Goal: Task Accomplishment & Management: Complete application form

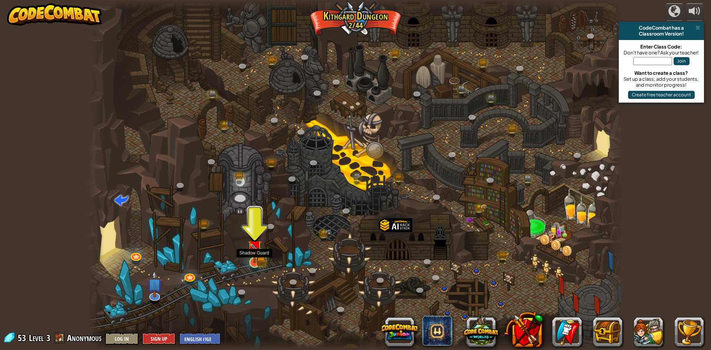
click at [258, 252] on img at bounding box center [254, 248] width 9 height 9
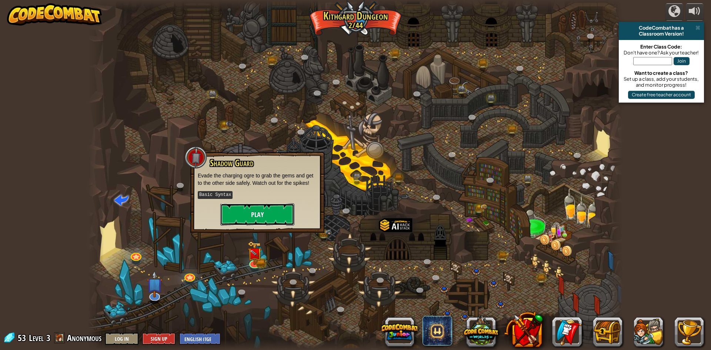
click at [259, 215] on button "Play" at bounding box center [257, 214] width 74 height 22
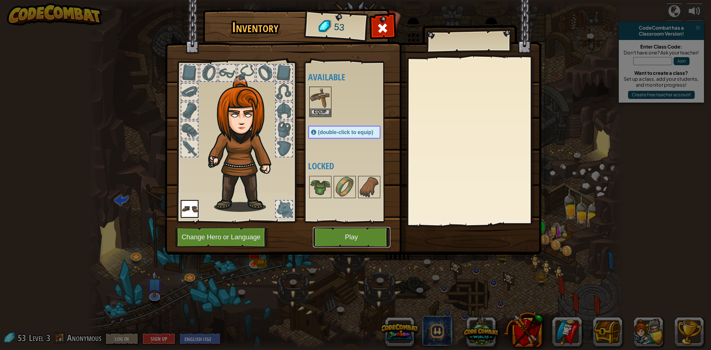
click at [375, 232] on button "Play" at bounding box center [351, 237] width 77 height 20
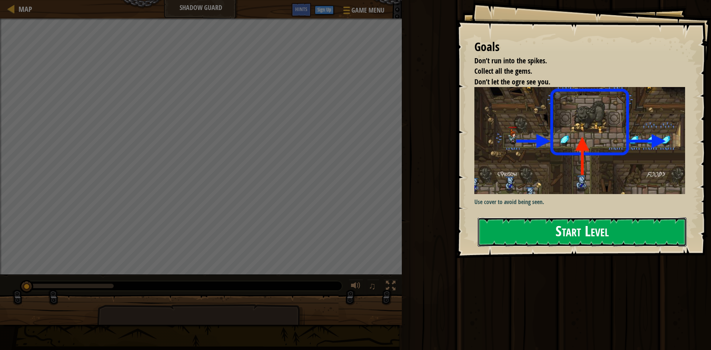
click at [530, 228] on button "Start Level" at bounding box center [582, 232] width 209 height 29
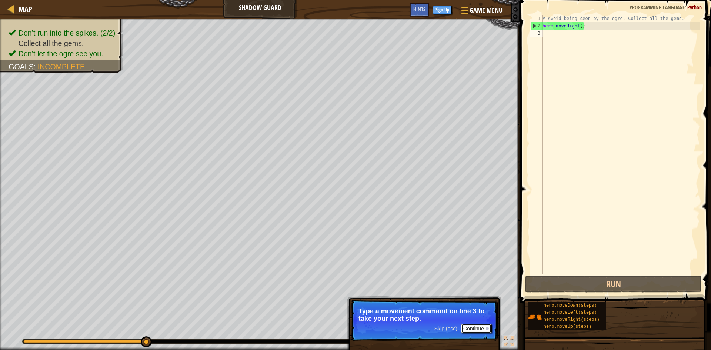
click at [474, 327] on button "Continue" at bounding box center [476, 329] width 31 height 10
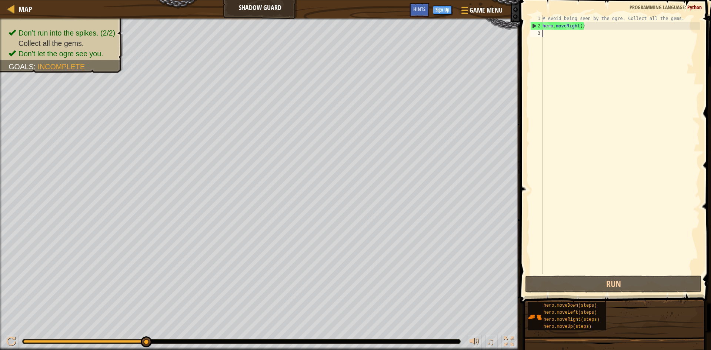
scroll to position [3, 0]
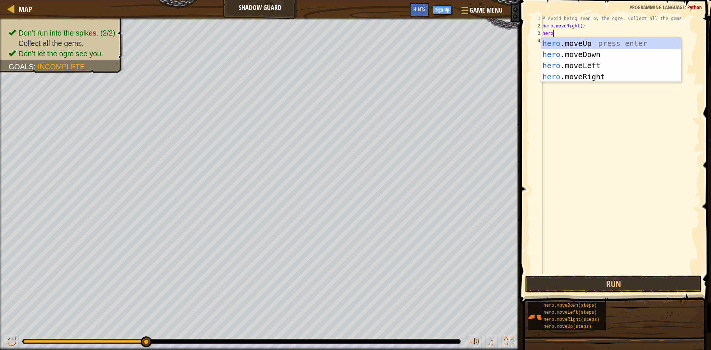
type textarea "hero."
click at [607, 75] on div "hero. moveUp press enter hero. moveDown press enter hero. moveLeft press enter …" at bounding box center [611, 71] width 140 height 67
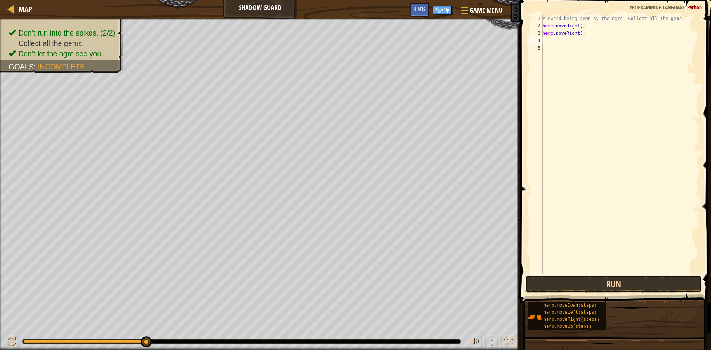
click at [590, 286] on button "Run" at bounding box center [613, 284] width 177 height 17
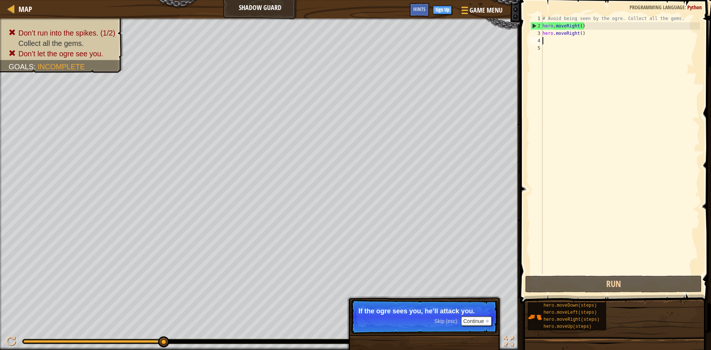
click at [586, 34] on div "# Avoid being seen by the ogre. Collect all the gems. hero . moveRight ( ) hero…" at bounding box center [620, 152] width 159 height 274
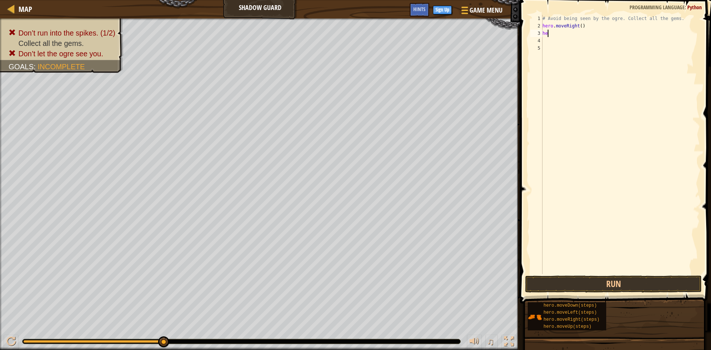
type textarea "h"
type textarea "m"
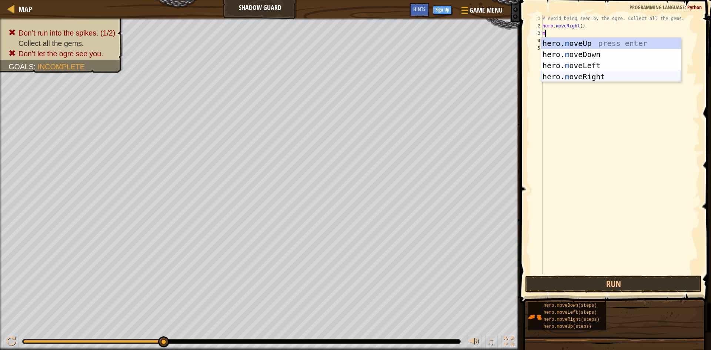
click at [590, 76] on div "hero. m oveUp press enter hero. m oveDown press enter hero. m oveLeft press ent…" at bounding box center [611, 71] width 140 height 67
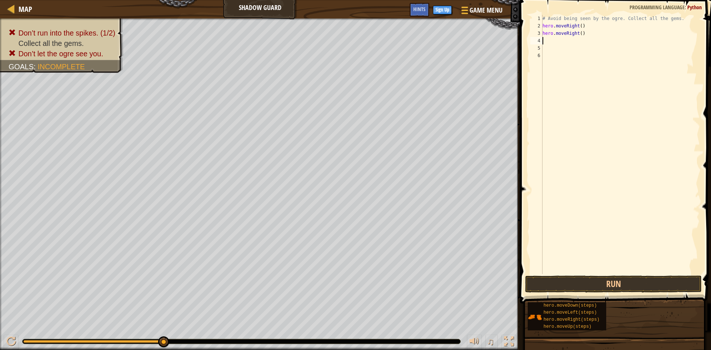
click at [581, 34] on div "# Avoid being seen by the ogre. Collect all the gems. hero . moveRight ( ) hero…" at bounding box center [620, 152] width 159 height 274
type textarea "hero.moveRight()"
click at [551, 40] on div "# Avoid being seen by the ogre. Collect all the gems. hero . moveRight ( ) hero…" at bounding box center [620, 152] width 159 height 274
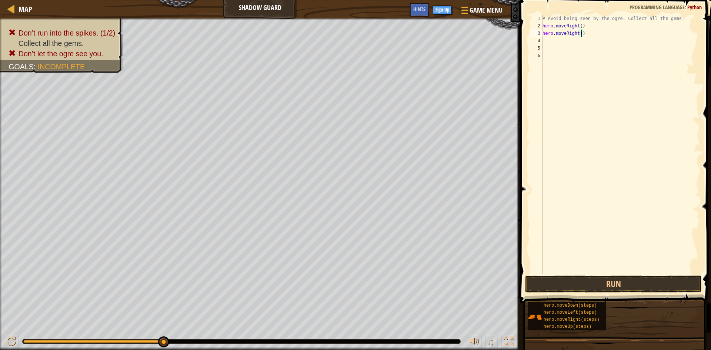
scroll to position [3, 0]
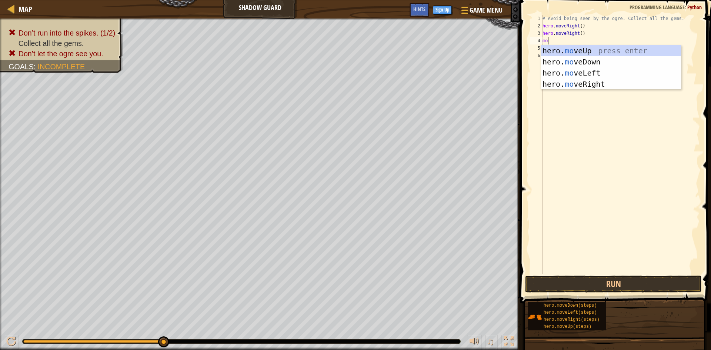
type textarea "mov"
click at [588, 50] on div "hero. mov eUp press enter hero. mov eDown press enter hero. mov eLeft press ent…" at bounding box center [611, 78] width 140 height 67
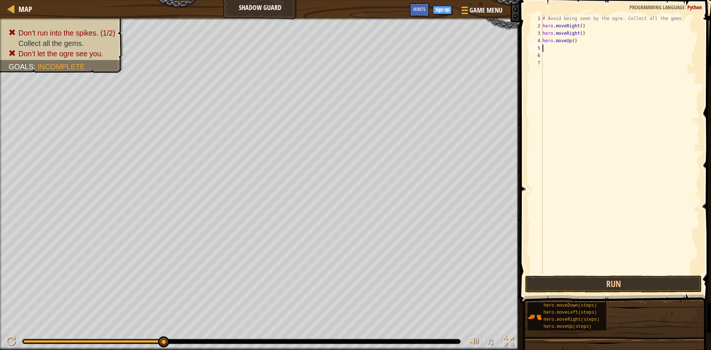
scroll to position [3, 0]
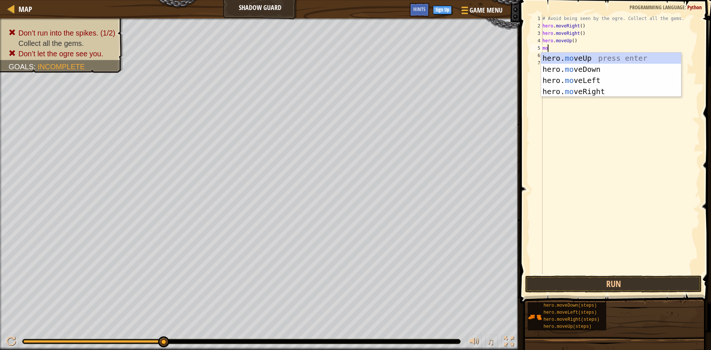
type textarea "mov"
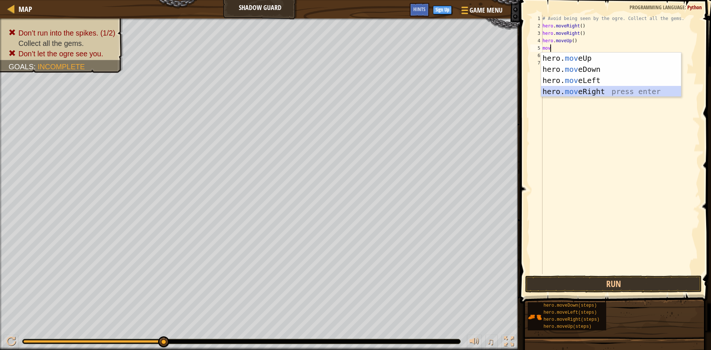
click at [580, 90] on div "hero. mov eUp press enter hero. mov eDown press enter hero. mov eLeft press ent…" at bounding box center [611, 86] width 140 height 67
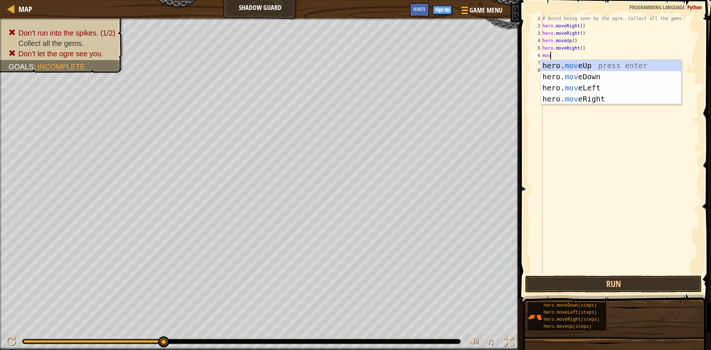
type textarea "move"
click at [567, 79] on div "hero. move Up press enter hero. move Down press enter hero. move Left press ent…" at bounding box center [611, 93] width 140 height 67
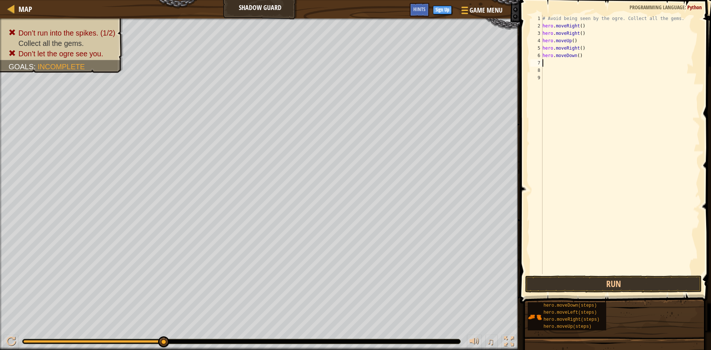
scroll to position [3, 0]
type textarea "moveri"
click at [585, 70] on div "hero. moveRi ght press enter" at bounding box center [611, 83] width 140 height 33
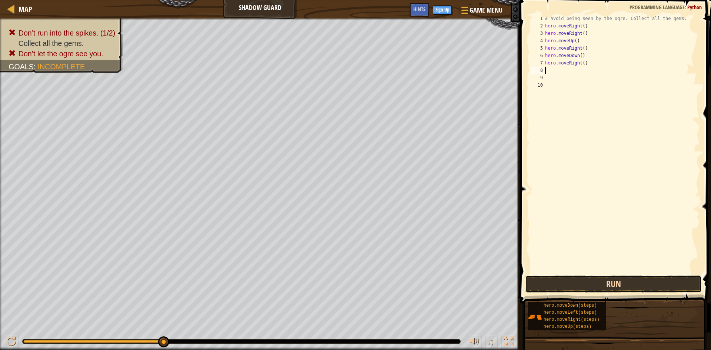
click at [562, 283] on button "Run" at bounding box center [613, 284] width 177 height 17
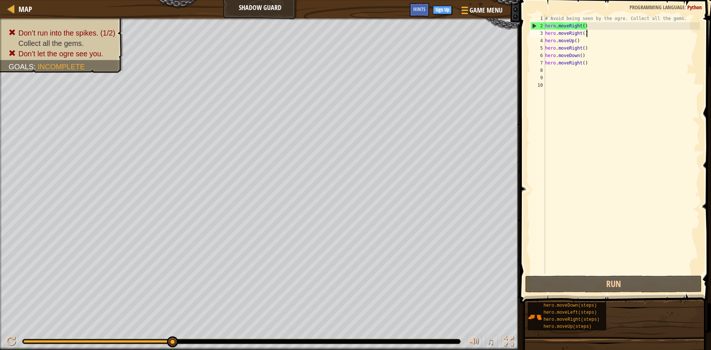
click at [589, 35] on div "# Avoid being seen by the ogre. Collect all the gems. hero . moveRight ( ) hero…" at bounding box center [622, 152] width 156 height 274
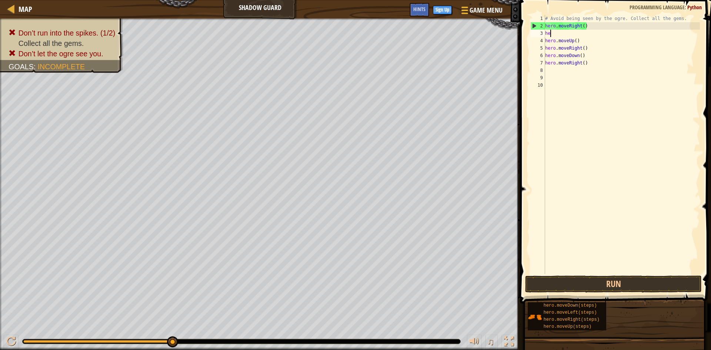
type textarea "h"
click at [581, 281] on button "Run" at bounding box center [613, 284] width 177 height 17
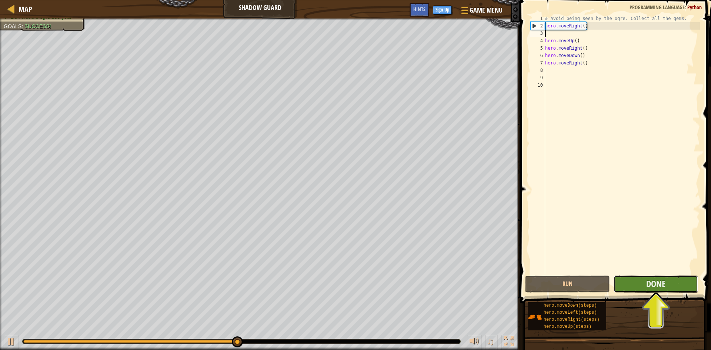
click at [642, 281] on button "Done" at bounding box center [656, 284] width 85 height 17
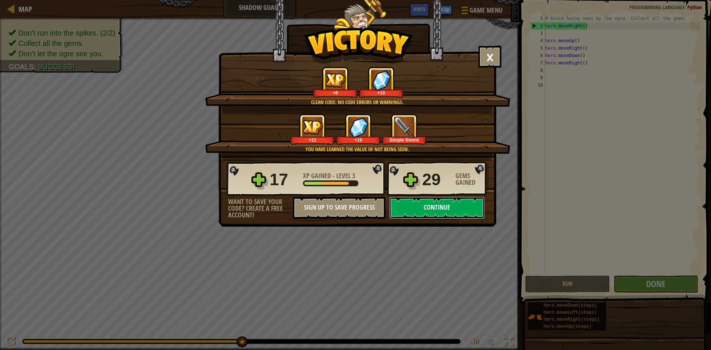
click at [447, 209] on button "Continue" at bounding box center [437, 208] width 96 height 22
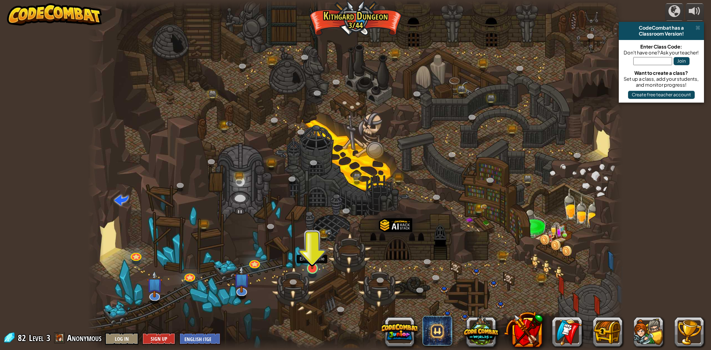
click at [316, 267] on img at bounding box center [312, 252] width 14 height 33
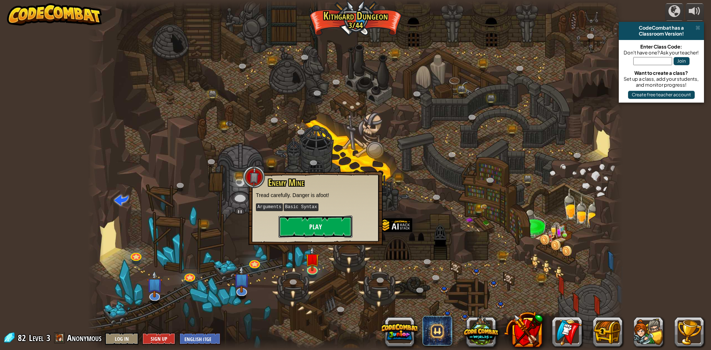
click at [301, 223] on button "Play" at bounding box center [316, 227] width 74 height 22
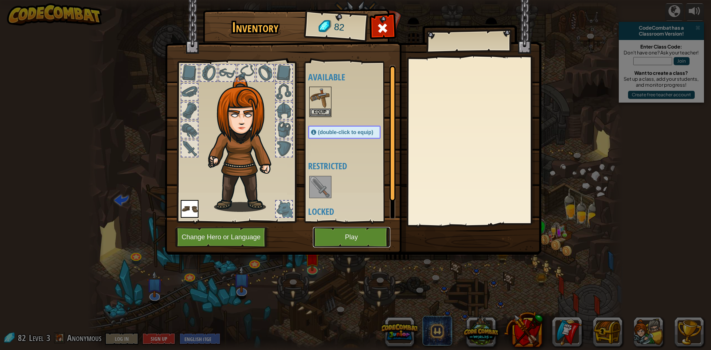
click at [326, 232] on button "Play" at bounding box center [351, 237] width 77 height 20
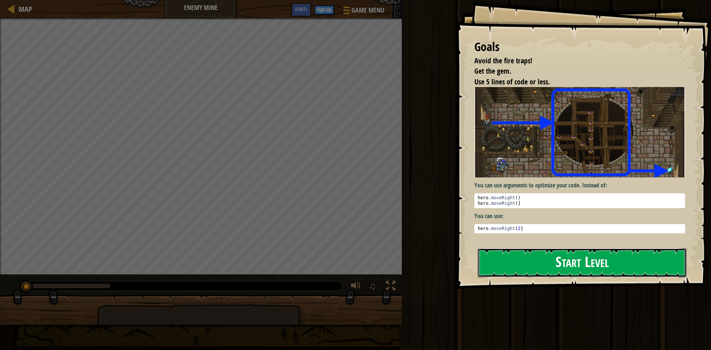
click at [593, 260] on button "Start Level" at bounding box center [582, 262] width 209 height 29
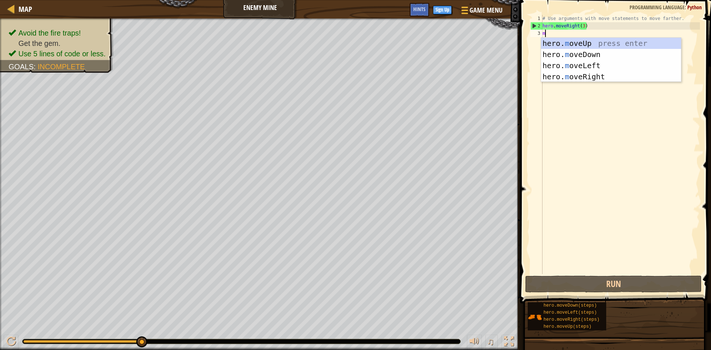
scroll to position [3, 0]
type textarea "mo"
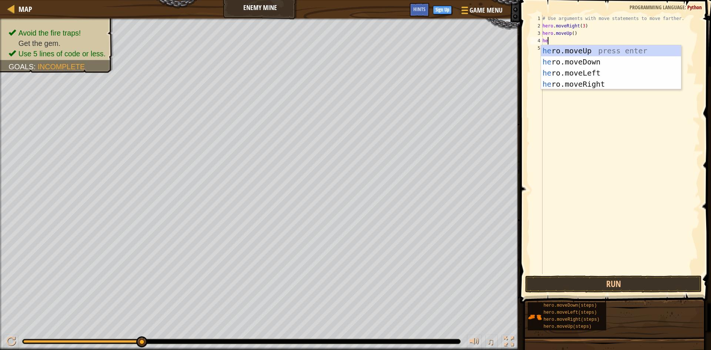
scroll to position [3, 1]
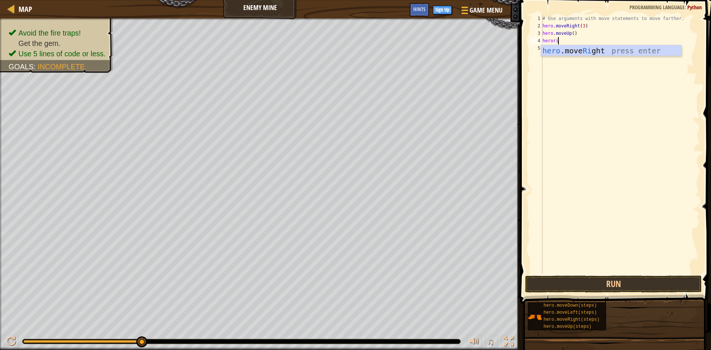
type textarea "herorig"
type textarea "herodown"
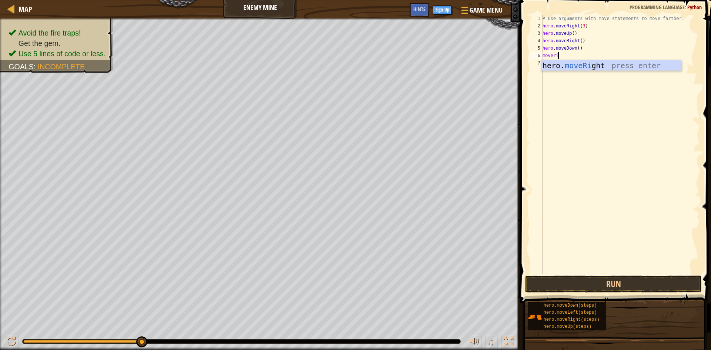
type textarea "moverig"
click at [547, 63] on div "# Use arguments with move statements to move farther. hero . moveRight ( 3 ) he…" at bounding box center [620, 152] width 159 height 274
click at [640, 282] on button "Run" at bounding box center [613, 284] width 177 height 17
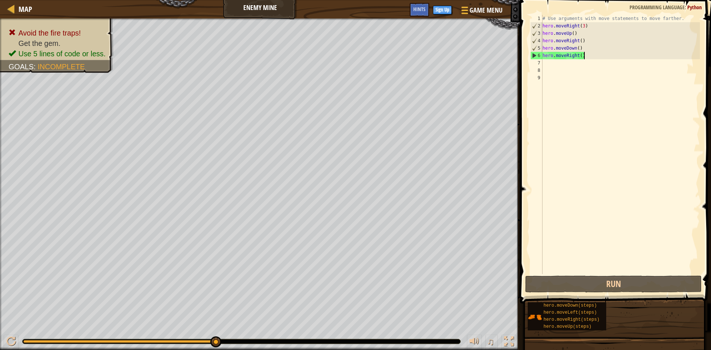
click at [593, 59] on div "# Use arguments with move statements to move farther. hero . moveRight ( 3 ) he…" at bounding box center [620, 152] width 159 height 274
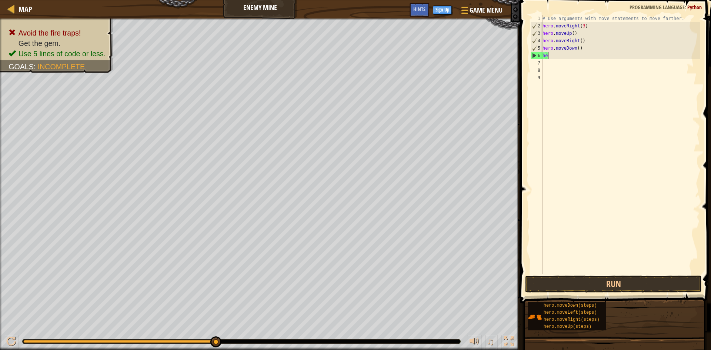
type textarea "h"
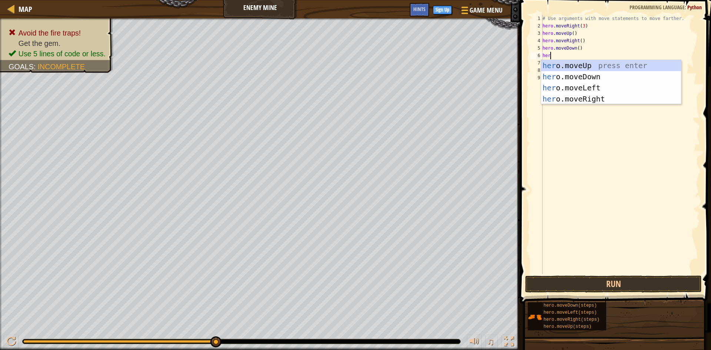
scroll to position [3, 1]
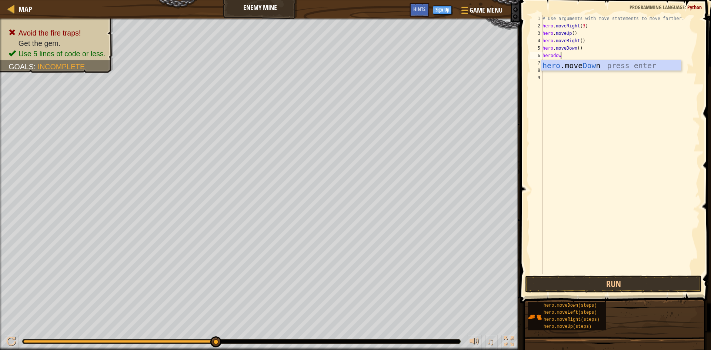
type textarea "herodown"
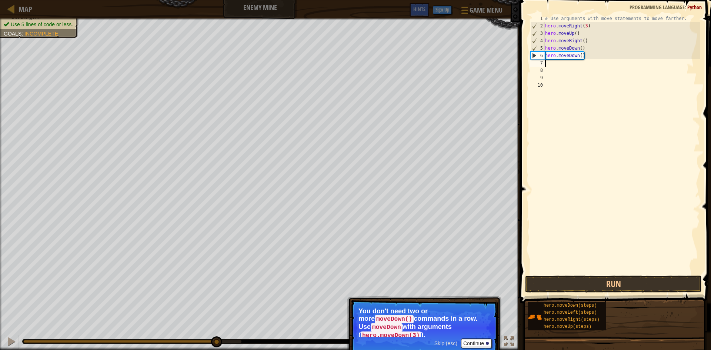
click at [581, 55] on div "# Use arguments with move statements to move farther. hero . moveRight ( 3 ) he…" at bounding box center [622, 152] width 156 height 274
click at [587, 56] on div "# Use arguments with move statements to move farther. hero . moveRight ( 3 ) he…" at bounding box center [622, 152] width 156 height 274
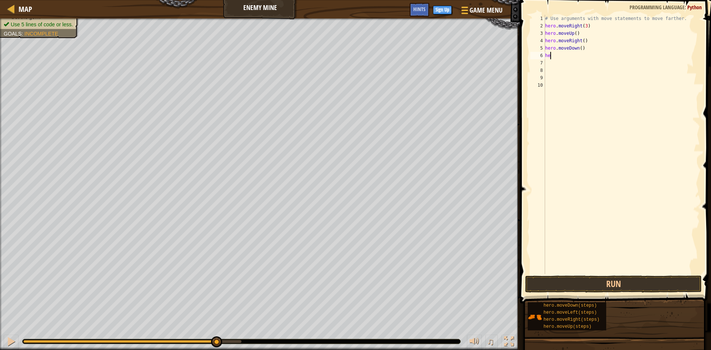
type textarea "h"
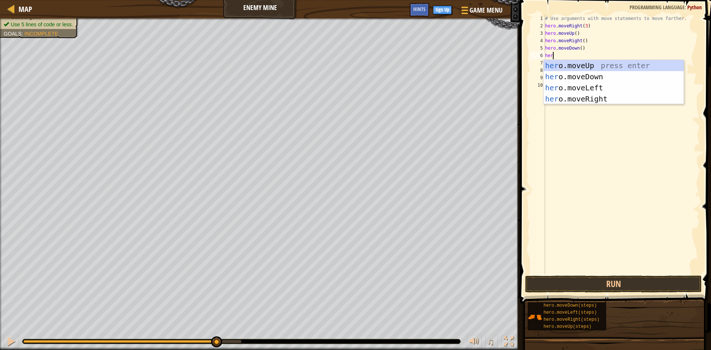
type textarea "hero"
click at [605, 82] on div "hero .moveUp press enter hero .moveDown press enter hero .moveLeft press enter …" at bounding box center [614, 93] width 140 height 67
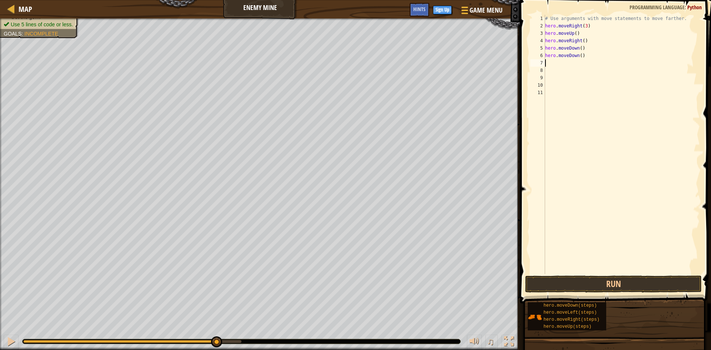
click at [581, 57] on div "# Use arguments with move statements to move farther. hero . moveRight ( 3 ) he…" at bounding box center [622, 152] width 156 height 274
type textarea "hero.moveDown(3)"
click at [556, 63] on div "# Use arguments with move statements to move farther. hero . moveRight ( 3 ) he…" at bounding box center [622, 152] width 156 height 274
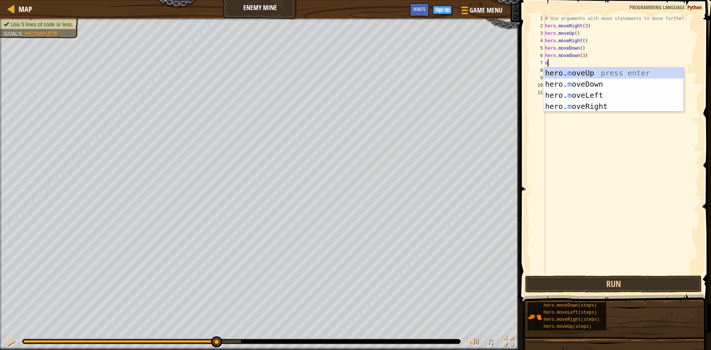
type textarea "mo"
click at [572, 105] on div "hero. mo veUp press enter hero. mo veDown press enter hero. mo veLeft press ent…" at bounding box center [614, 100] width 140 height 67
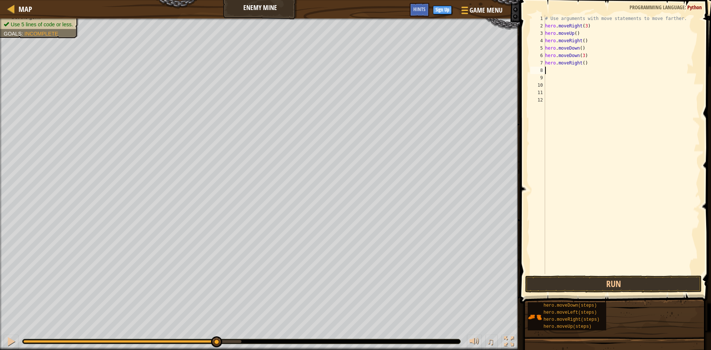
scroll to position [3, 0]
click at [582, 61] on div "# Use arguments with move statements to move farther. hero . moveRight ( 3 ) he…" at bounding box center [622, 152] width 156 height 274
click at [585, 66] on div "# Use arguments with move statements to move farther. hero . moveRight ( 3 ) he…" at bounding box center [622, 152] width 156 height 274
click at [589, 283] on button "Run" at bounding box center [613, 284] width 177 height 17
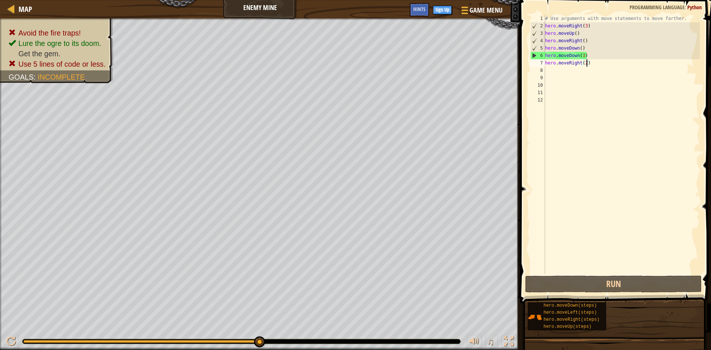
click at [595, 63] on div "# Use arguments with move statements to move farther. hero . moveRight ( 3 ) he…" at bounding box center [622, 152] width 156 height 274
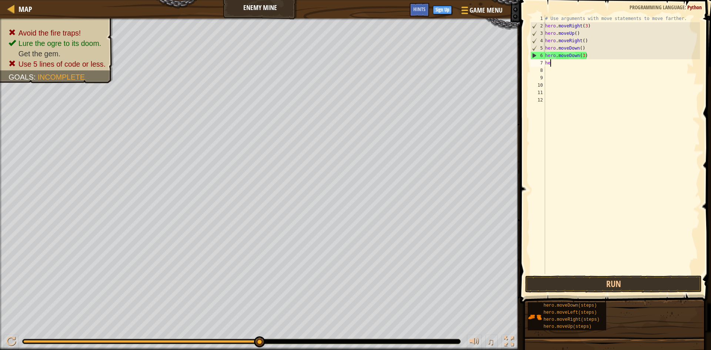
scroll to position [3, 0]
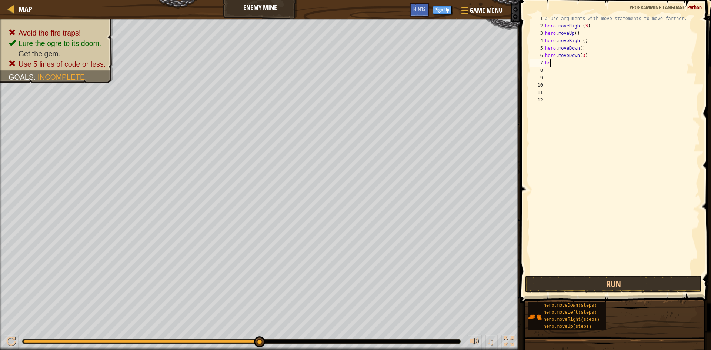
type textarea "h"
click at [555, 285] on button "Run" at bounding box center [613, 284] width 177 height 17
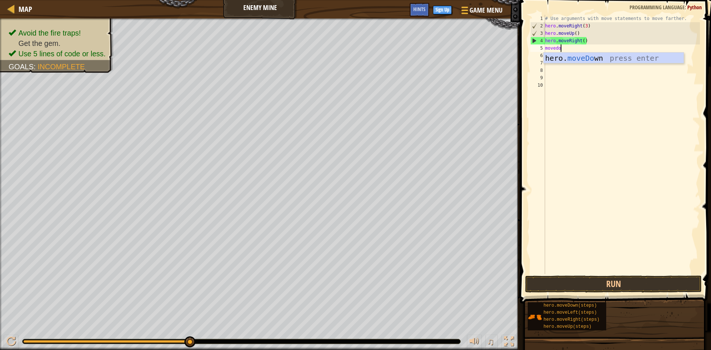
type textarea "movedow"
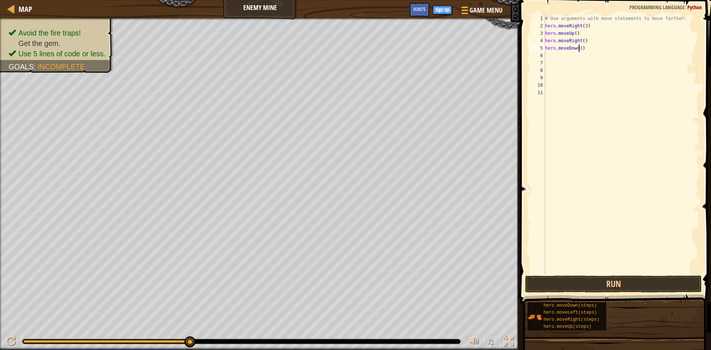
click at [580, 48] on div "# Use arguments with move statements to move farther. hero . moveRight ( 3 ) he…" at bounding box center [622, 152] width 156 height 274
click at [581, 47] on div "# Use arguments with move statements to move farther. hero . moveRight ( 3 ) he…" at bounding box center [622, 152] width 156 height 274
type textarea "hero.moveDown(3)"
click at [556, 56] on div "# Use arguments with move statements to move farther. hero . moveRight ( 3 ) he…" at bounding box center [622, 152] width 156 height 274
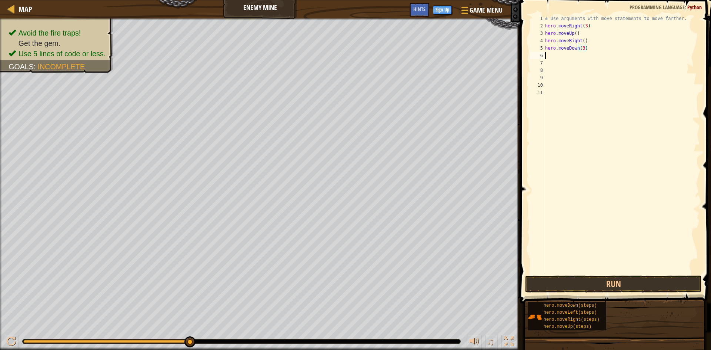
scroll to position [3, 0]
click at [588, 284] on button "Run" at bounding box center [613, 284] width 177 height 17
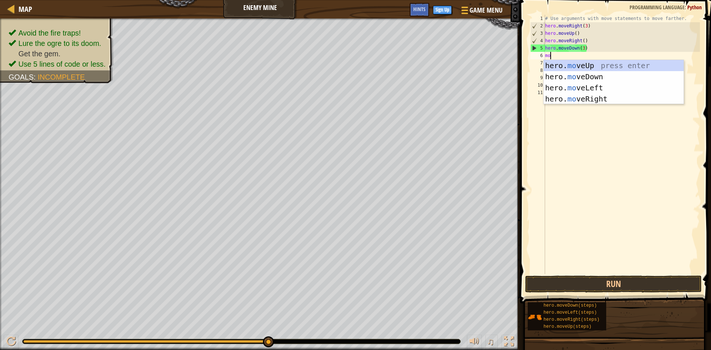
type textarea "mov"
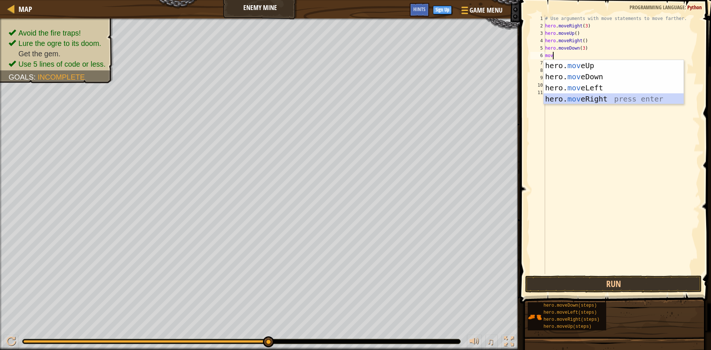
click at [590, 98] on div "hero. mov eUp press enter hero. mov eDown press enter hero. mov eLeft press ent…" at bounding box center [614, 93] width 140 height 67
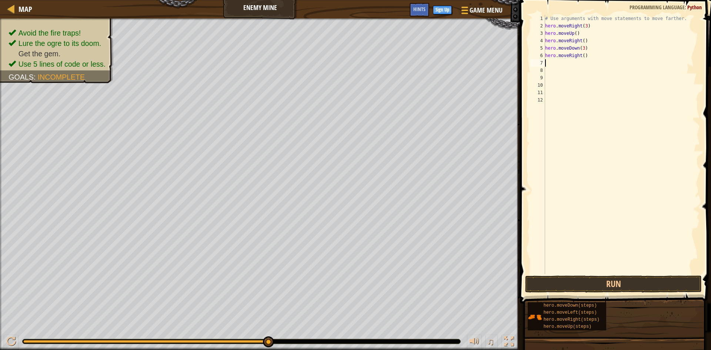
click at [584, 55] on div "# Use arguments with move statements to move farther. hero . moveRight ( 3 ) he…" at bounding box center [622, 152] width 156 height 274
type textarea "hero.moveRight(2)"
click at [597, 288] on button "Run" at bounding box center [613, 284] width 177 height 17
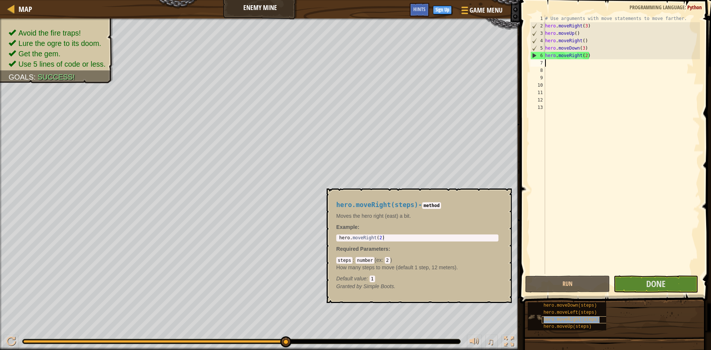
click at [584, 319] on span "hero.moveRight(steps)" at bounding box center [572, 319] width 56 height 5
click at [503, 197] on button "×" at bounding box center [504, 197] width 6 height 10
type textarea "hero.moveRight(steps)"
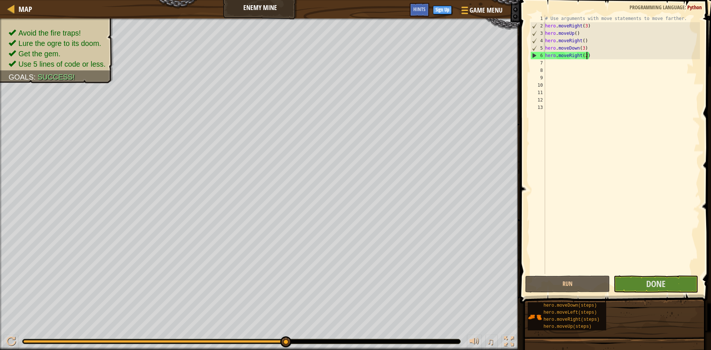
click at [588, 54] on div "# Use arguments with move statements to move farther. hero . moveRight ( 3 ) he…" at bounding box center [622, 152] width 156 height 274
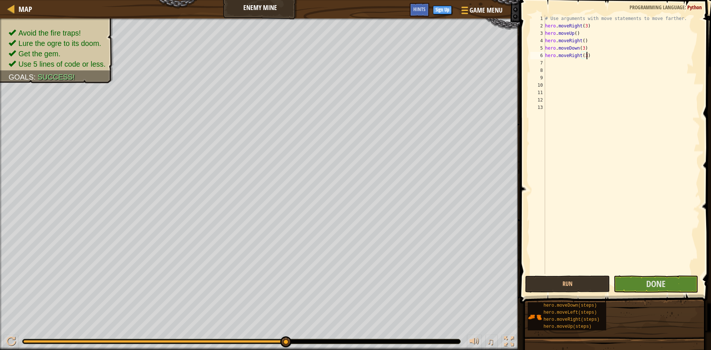
scroll to position [3, 6]
type textarea "hero.moveRight(3)"
click at [649, 280] on span "Done" at bounding box center [656, 284] width 19 height 12
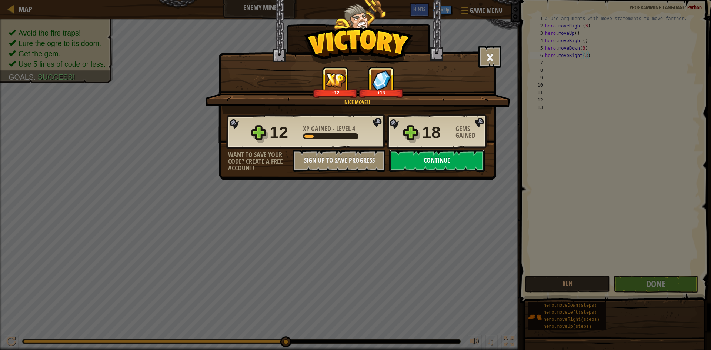
click at [468, 157] on button "Continue" at bounding box center [437, 161] width 96 height 22
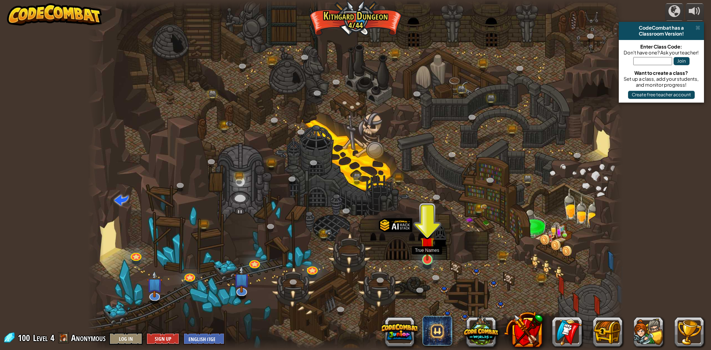
click at [429, 257] on img at bounding box center [428, 244] width 14 height 33
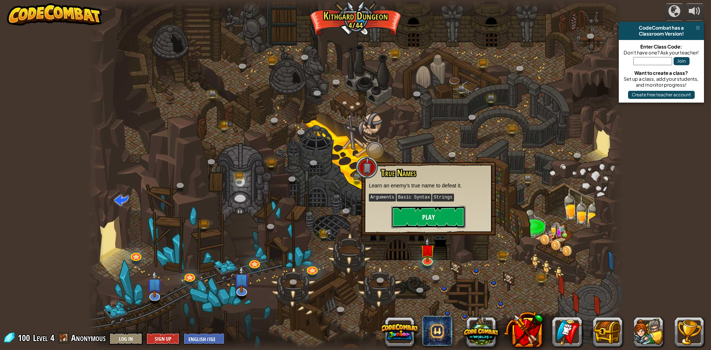
click at [416, 213] on button "Play" at bounding box center [429, 217] width 74 height 22
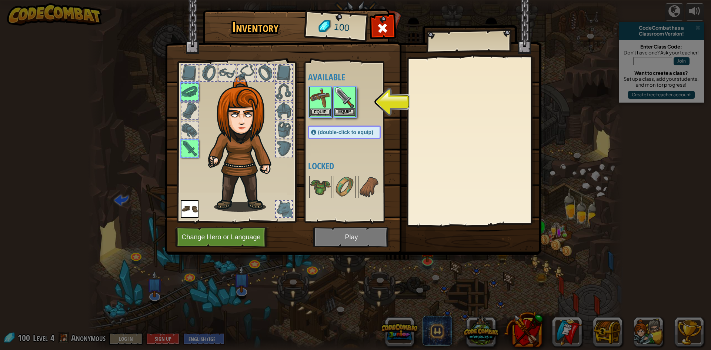
click at [342, 107] on img at bounding box center [345, 97] width 21 height 21
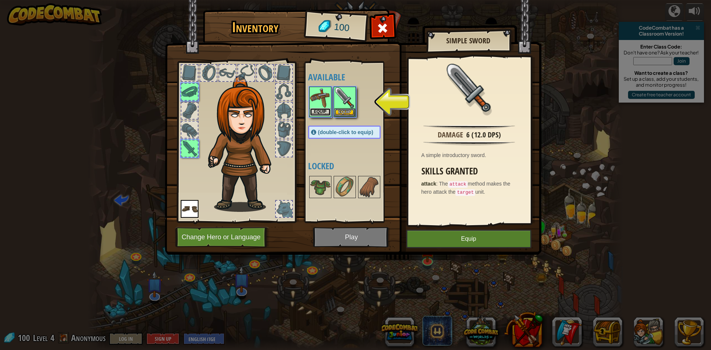
click at [326, 112] on button "Equip" at bounding box center [320, 112] width 21 height 8
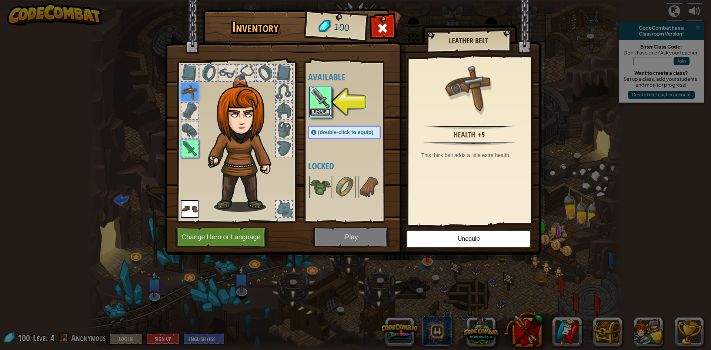
click at [328, 112] on button "Equip" at bounding box center [320, 112] width 21 height 8
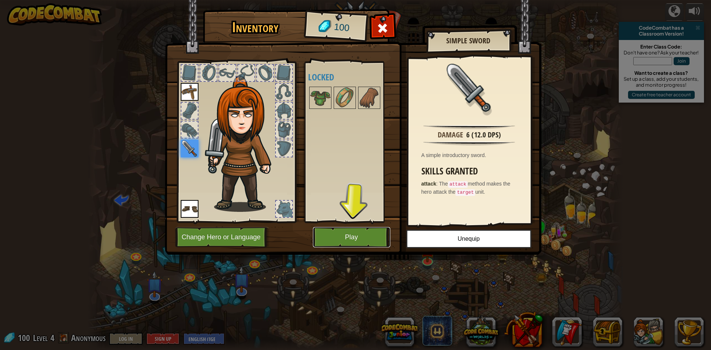
click at [367, 238] on button "Play" at bounding box center [351, 237] width 77 height 20
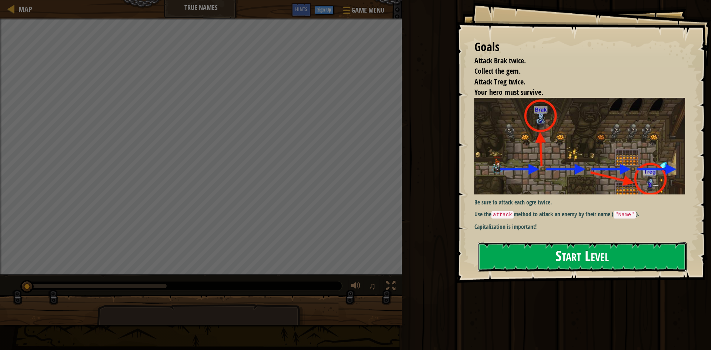
click at [520, 254] on button "Start Level" at bounding box center [582, 256] width 209 height 29
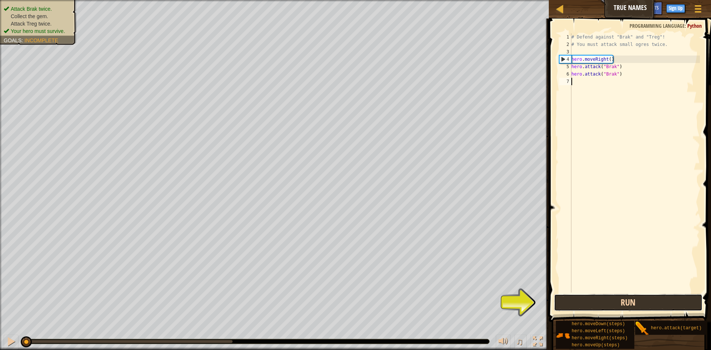
click at [622, 301] on button "Run" at bounding box center [628, 302] width 149 height 17
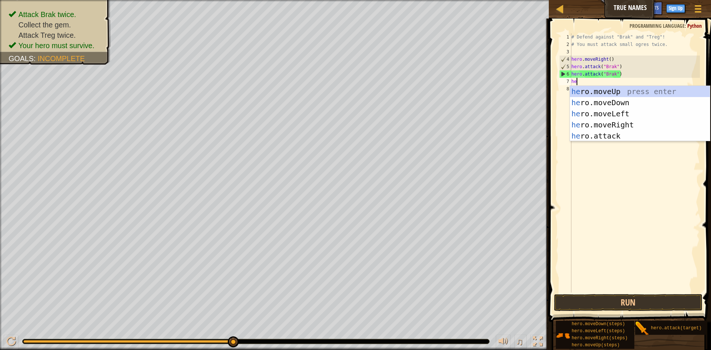
scroll to position [3, 1]
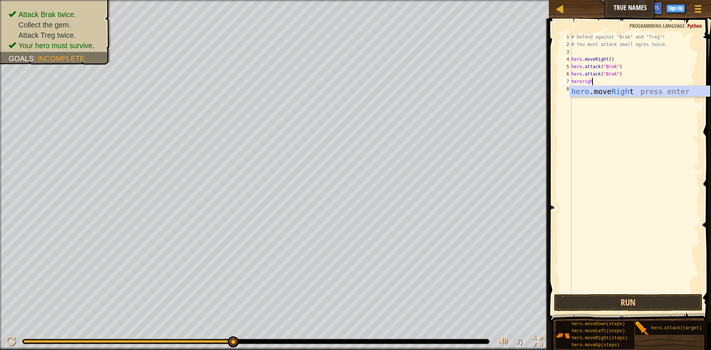
type textarea "heroright"
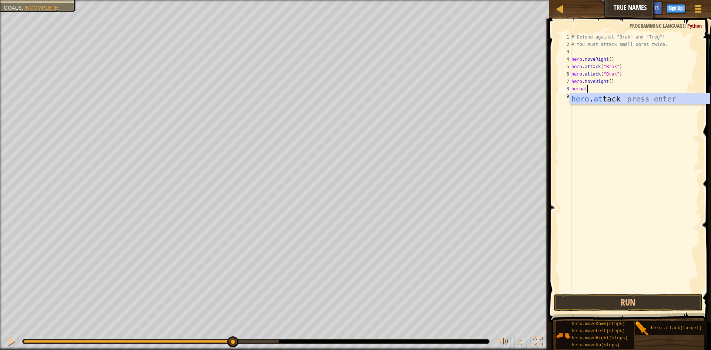
scroll to position [3, 2]
type textarea "hero.attack("Treg")"
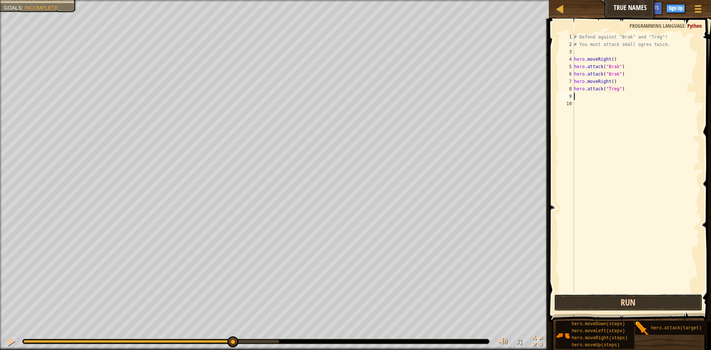
click at [623, 307] on button "Run" at bounding box center [628, 302] width 149 height 17
type textarea "hero.attack("Treg")"
click at [583, 298] on button "Run" at bounding box center [628, 302] width 149 height 17
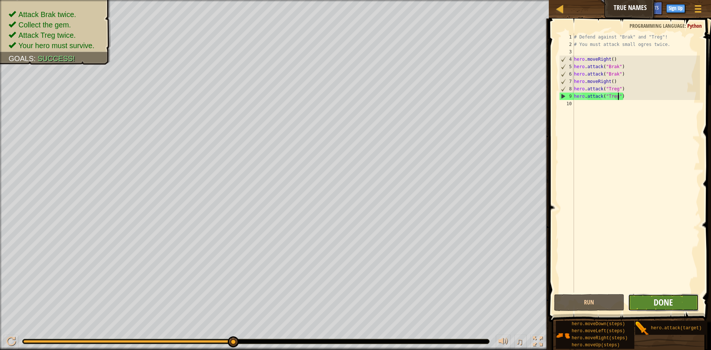
click at [660, 302] on span "Done" at bounding box center [663, 302] width 19 height 12
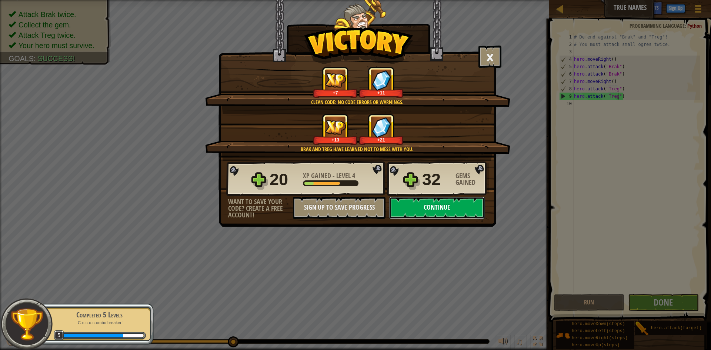
click at [422, 209] on button "Continue" at bounding box center [437, 208] width 96 height 22
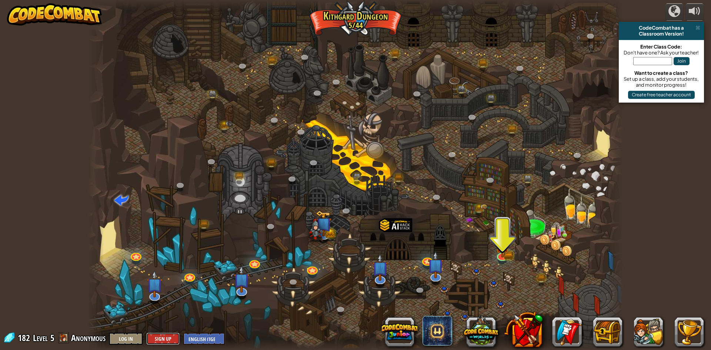
click at [161, 336] on button "Sign Up" at bounding box center [162, 339] width 33 height 12
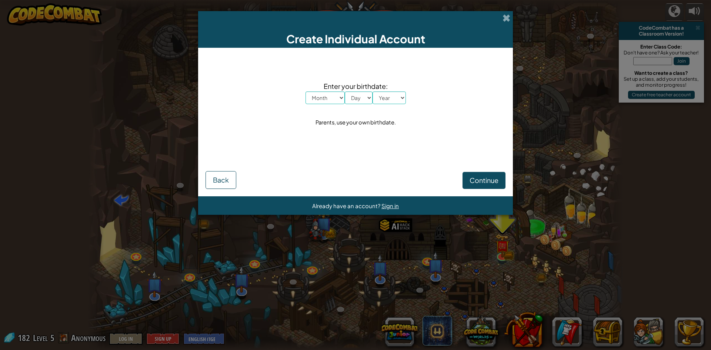
click at [331, 100] on select "Month January February March April May June July August September October Novem…" at bounding box center [325, 98] width 39 height 13
select select "1"
click at [306, 92] on select "Month January February March April May June July August September October Novem…" at bounding box center [325, 98] width 39 height 13
click at [354, 96] on select "Day 1 2 3 4 5 6 7 8 9 10 11 12 13 14 15 16 17 18 19 20 21 22 23 24 25 26 27 28 …" at bounding box center [359, 98] width 28 height 13
select select "7"
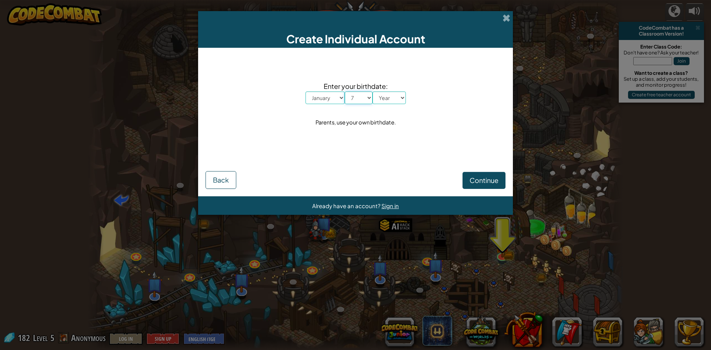
click at [345, 92] on select "Day 1 2 3 4 5 6 7 8 9 10 11 12 13 14 15 16 17 18 19 20 21 22 23 24 25 26 27 28 …" at bounding box center [359, 98] width 28 height 13
click at [392, 96] on select "Year [DATE] 2024 2023 2022 2021 2020 2019 2018 2017 2016 2015 2014 2013 2012 20…" at bounding box center [389, 98] width 33 height 13
click at [320, 172] on div "Continue Back" at bounding box center [356, 171] width 300 height 36
click at [388, 96] on select "Year [DATE] 2024 2023 2022 2021 2020 2019 2018 2017 2016 2015 2014 2013 2012 20…" at bounding box center [389, 98] width 33 height 13
select select "1976"
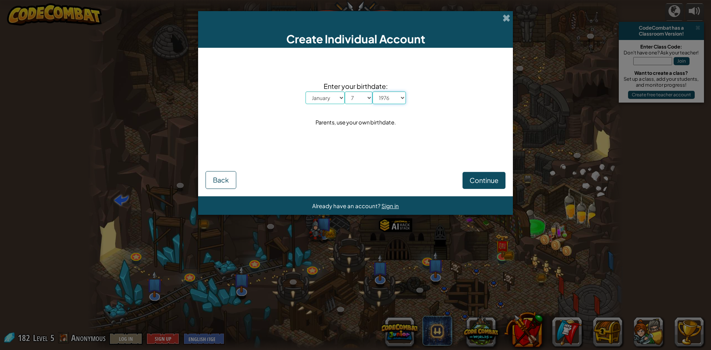
click at [373, 92] on select "Year [DATE] 2024 2023 2022 2021 2020 2019 2018 2017 2016 2015 2014 2013 2012 20…" at bounding box center [389, 98] width 33 height 13
click at [474, 180] on span "Continue" at bounding box center [484, 180] width 29 height 9
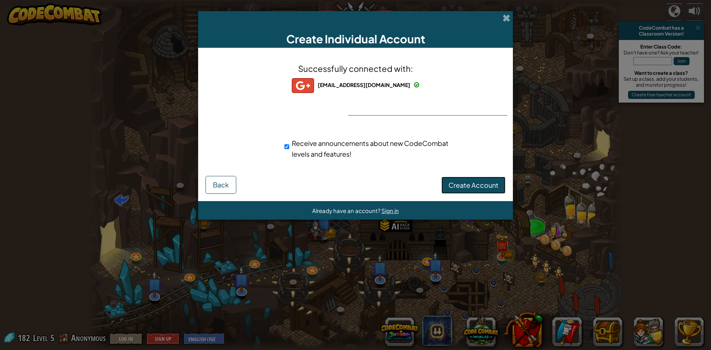
click at [472, 188] on span "Create Account" at bounding box center [474, 185] width 50 height 9
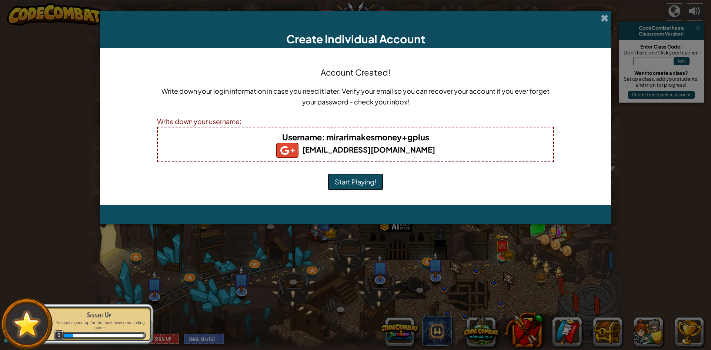
click at [368, 185] on button "Start Playing!" at bounding box center [356, 181] width 56 height 17
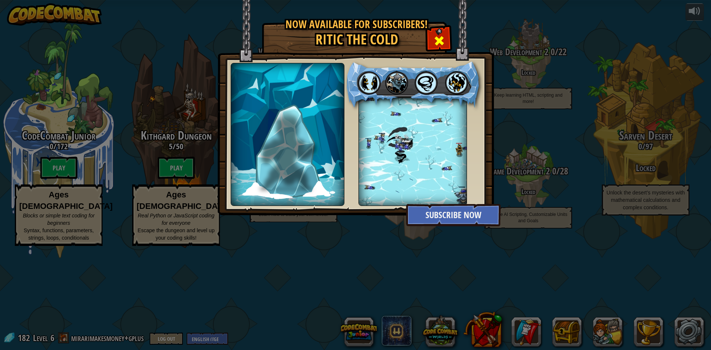
click at [443, 39] on span at bounding box center [440, 41] width 12 height 12
